Goal: Navigation & Orientation: Find specific page/section

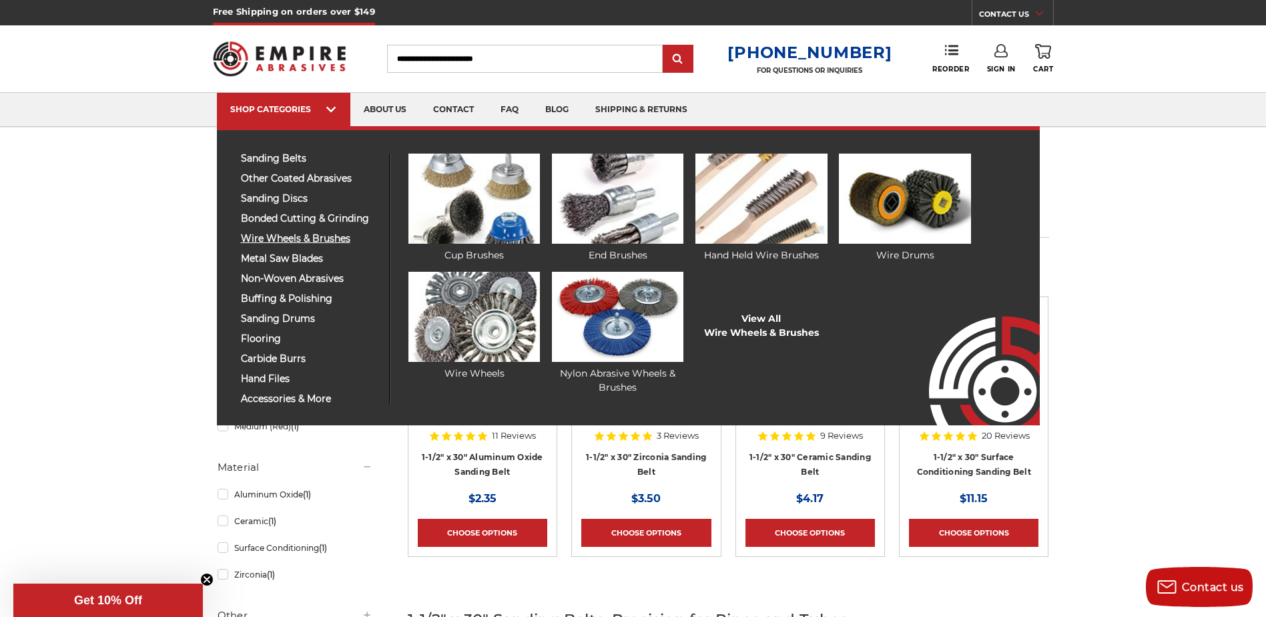
click at [322, 236] on span "wire wheels & brushes" at bounding box center [310, 239] width 138 height 10
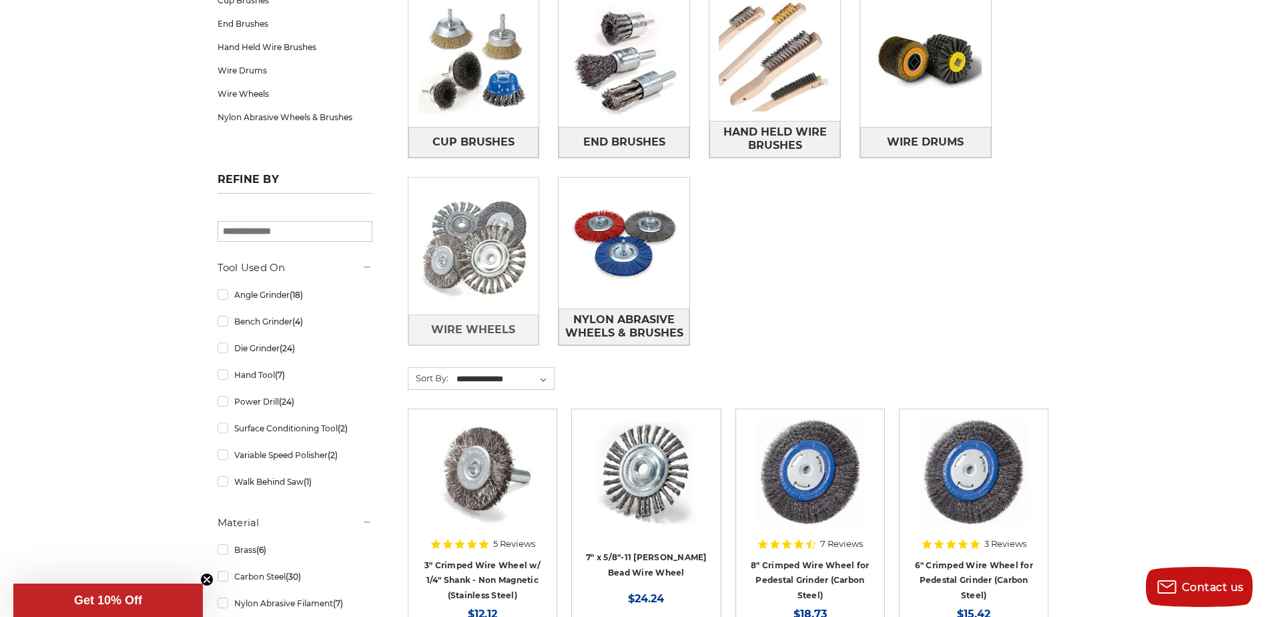
scroll to position [267, 0]
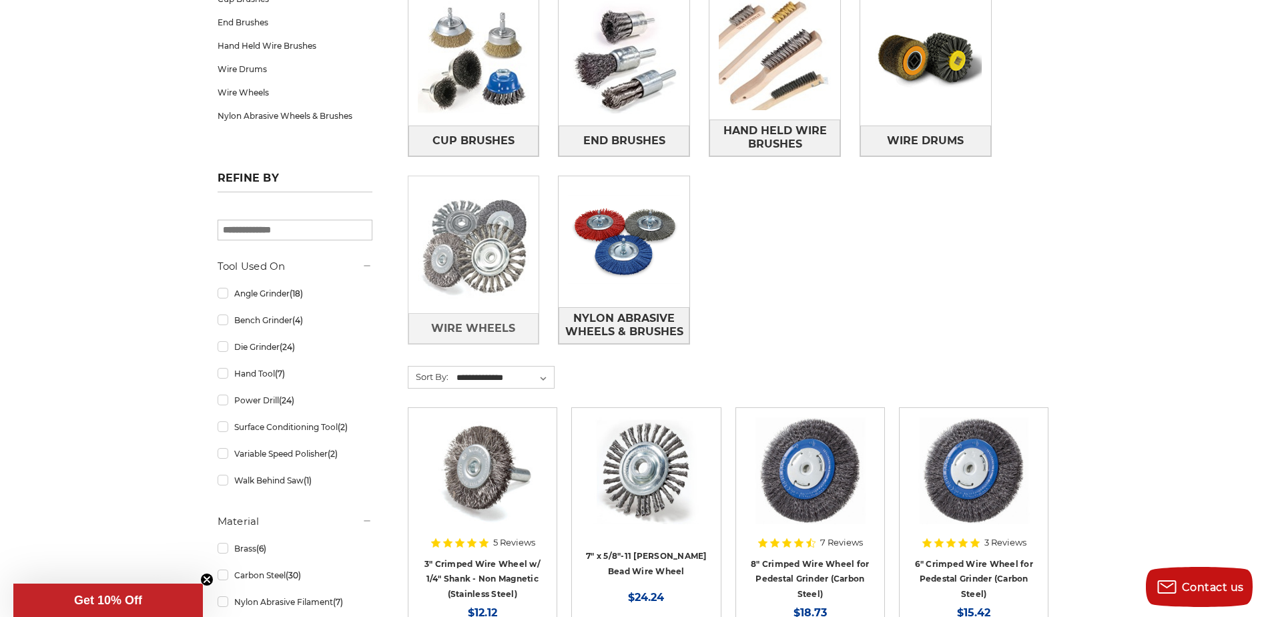
click at [508, 275] on img at bounding box center [473, 245] width 131 height 131
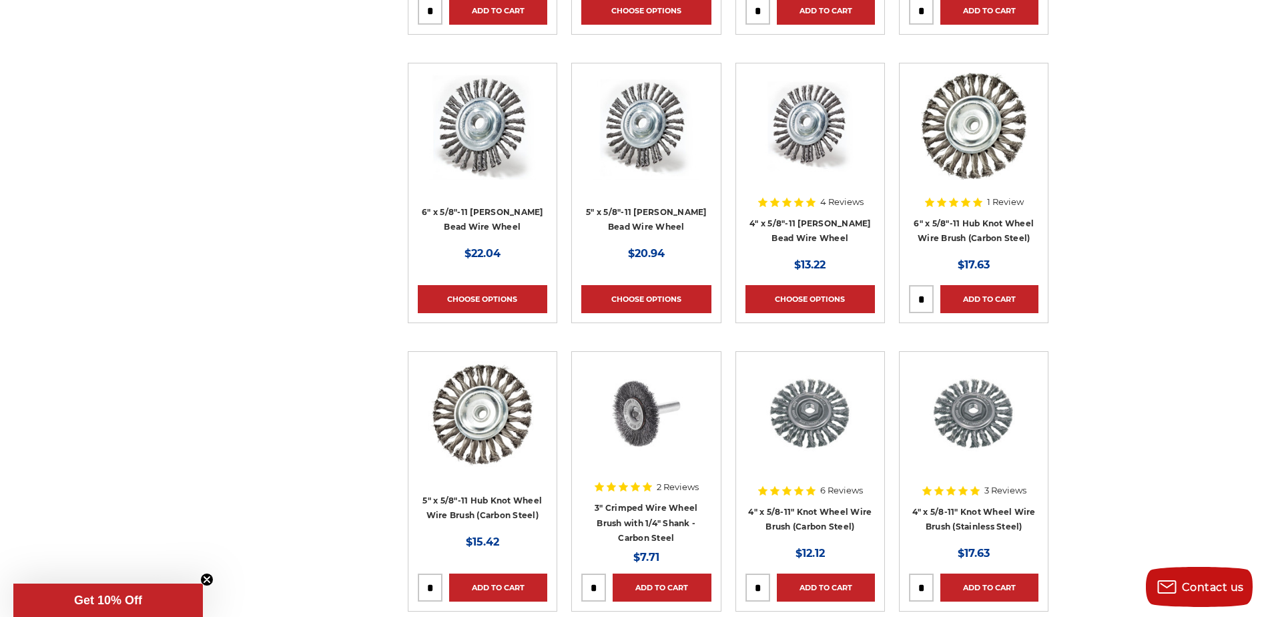
scroll to position [868, 0]
